Goal: Find specific page/section: Find specific page/section

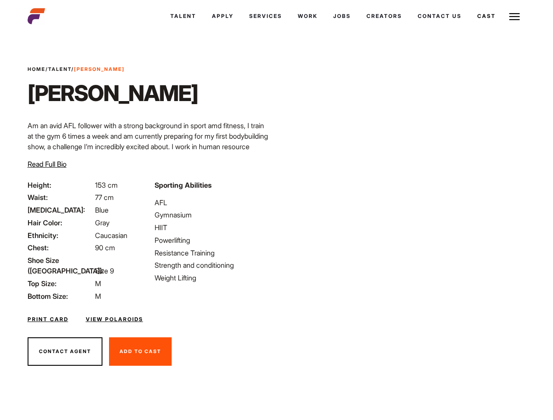
click at [469, 12] on link "Cast" at bounding box center [486, 16] width 34 height 24
click at [486, 16] on link "Cast" at bounding box center [486, 16] width 34 height 24
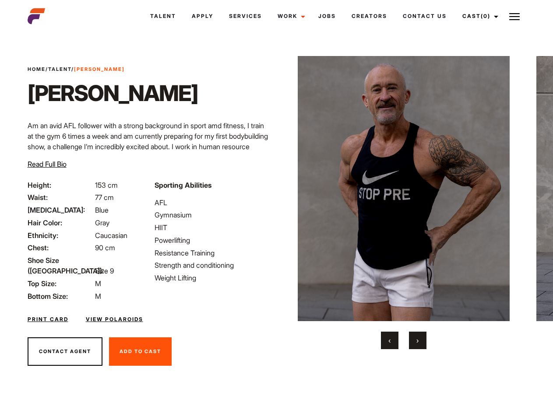
click at [478, 16] on link "Cast (0)" at bounding box center [479, 16] width 49 height 24
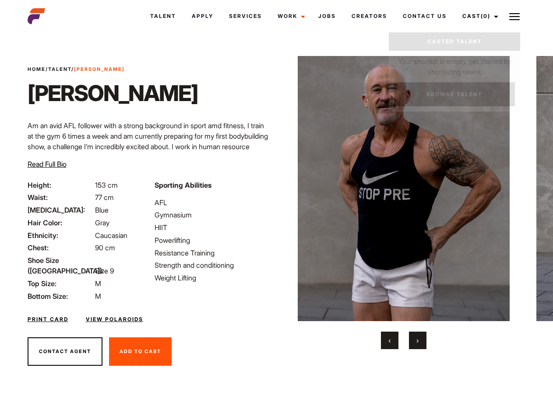
click at [515, 16] on img at bounding box center [514, 16] width 11 height 11
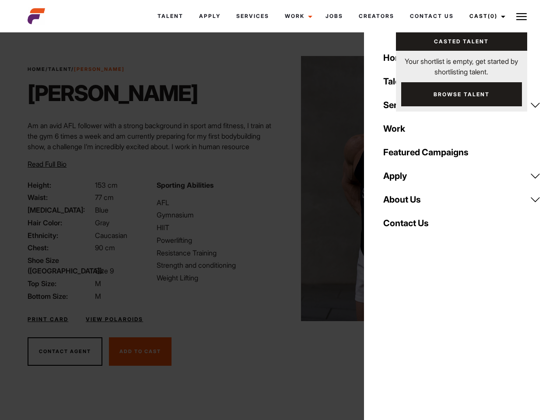
click at [403, 203] on img at bounding box center [407, 188] width 212 height 265
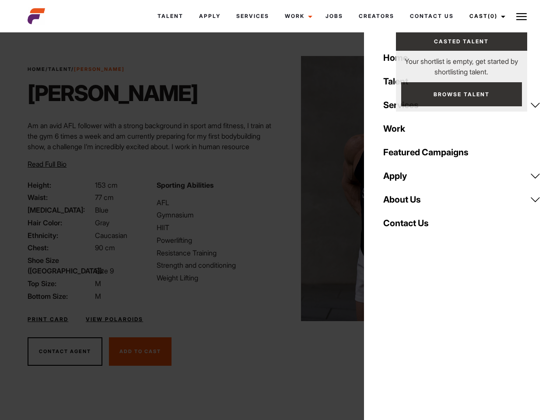
click at [276, 189] on div "Sporting Abilities AFL Gymnasium HIIT Powerlifting Resistance Training Strength…" at bounding box center [216, 241] width 129 height 122
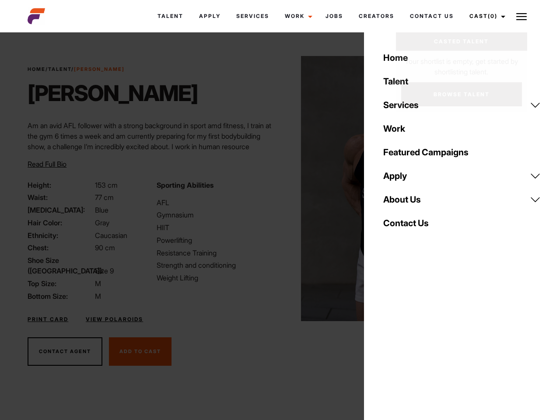
click at [390, 341] on div "Home Talent Services Talent Casting Photography Videography Creative Hair and M…" at bounding box center [462, 210] width 196 height 420
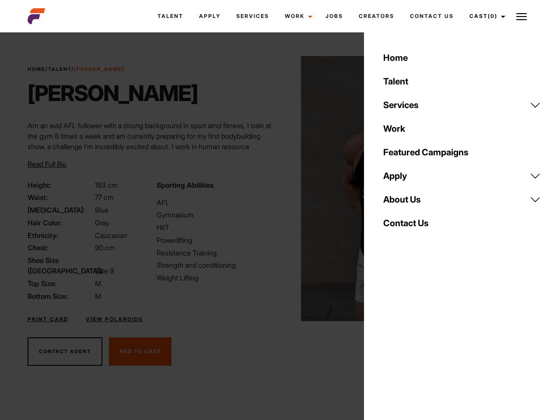
click at [418, 341] on div "Home Talent Services Talent Casting Photography Videography Creative Hair and M…" at bounding box center [462, 210] width 196 height 420
